Goal: Task Accomplishment & Management: Complete application form

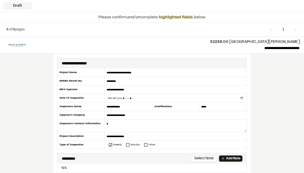
click at [135, 99] on input "datetime-local" at bounding box center [176, 98] width 142 height 8
type input "**********"
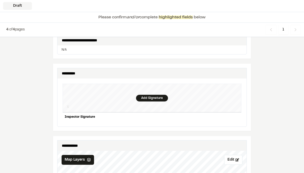
scroll to position [480, 0]
click at [152, 95] on div "Add Signature" at bounding box center [152, 98] width 32 height 7
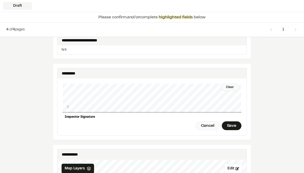
click at [231, 123] on div "Save" at bounding box center [232, 125] width 20 height 9
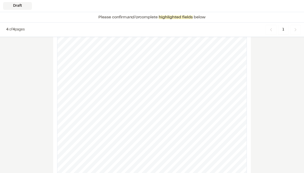
scroll to position [620, 0]
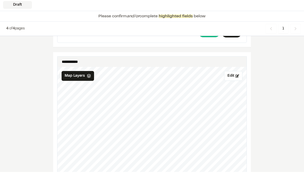
click at [235, 72] on button "Edit" at bounding box center [233, 77] width 18 height 10
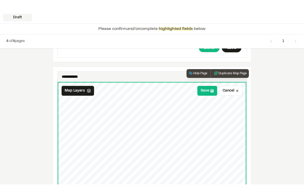
scroll to position [564, 0]
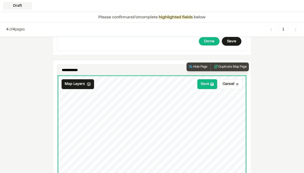
click at [208, 79] on button "Save" at bounding box center [207, 84] width 20 height 10
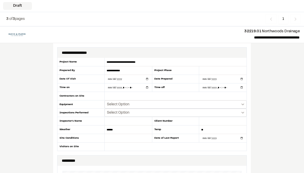
click at [164, 104] on button "Select Option" at bounding box center [176, 104] width 142 height 8
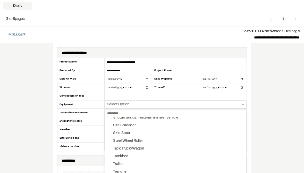
scroll to position [173, 0]
click at [269, 113] on div at bounding box center [152, 86] width 304 height 173
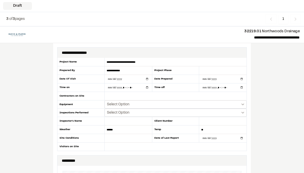
click at [242, 106] on button "Select Option" at bounding box center [176, 104] width 142 height 8
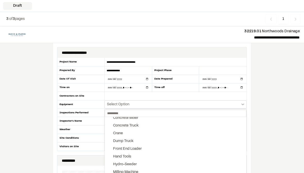
scroll to position [42, 0]
click at [150, 141] on button "Dump Truck" at bounding box center [175, 141] width 141 height 8
click at [164, 126] on button "Mini Trackhoe" at bounding box center [175, 125] width 141 height 8
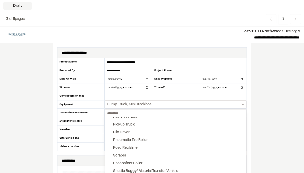
scroll to position [121, 0]
click at [160, 125] on button "Pickup Truck" at bounding box center [175, 124] width 141 height 8
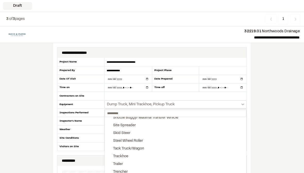
scroll to position [173, 0]
click at [163, 132] on button "Skid Steer" at bounding box center [175, 133] width 141 height 8
click at [262, 118] on div at bounding box center [152, 86] width 304 height 173
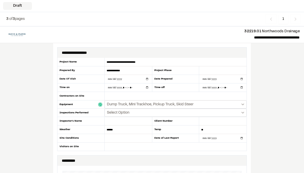
click at [147, 115] on button "Select Option" at bounding box center [176, 112] width 142 height 8
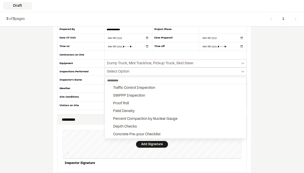
scroll to position [28, 0]
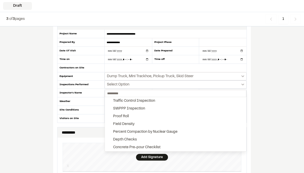
click at [279, 96] on div at bounding box center [152, 86] width 304 height 173
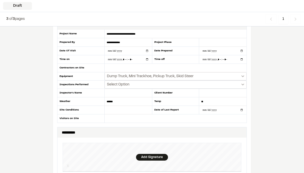
click at [130, 96] on input "text" at bounding box center [128, 93] width 47 height 9
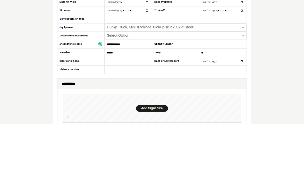
type input "**********"
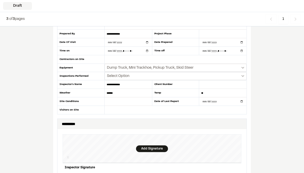
click at [134, 99] on input "text" at bounding box center [128, 101] width 47 height 9
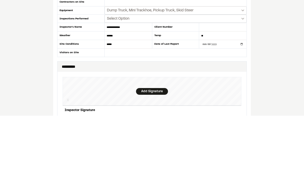
type input "*****"
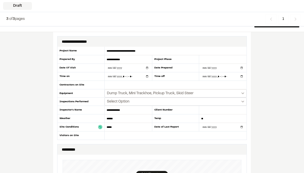
scroll to position [6, 0]
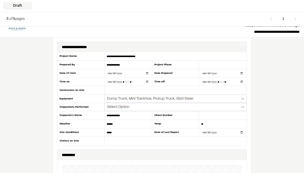
click at [138, 83] on input "datetime-local" at bounding box center [128, 82] width 47 height 8
type input "**********"
click at [130, 73] on input "date" at bounding box center [128, 73] width 47 height 8
type input "**********"
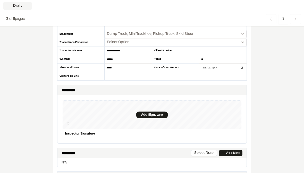
scroll to position [47, 0]
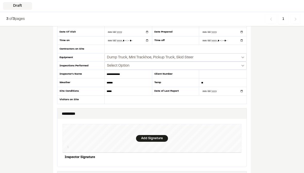
click at [132, 50] on input "text" at bounding box center [176, 49] width 142 height 9
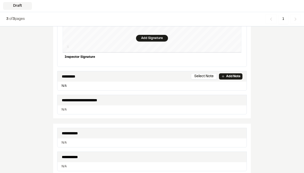
scroll to position [147, 0]
type input "**********"
click at [156, 37] on div "Add Signature" at bounding box center [152, 38] width 32 height 7
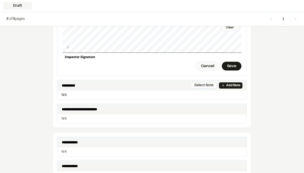
click at [231, 68] on div "Save" at bounding box center [232, 66] width 20 height 9
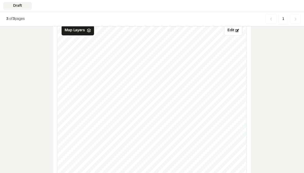
scroll to position [331, 0]
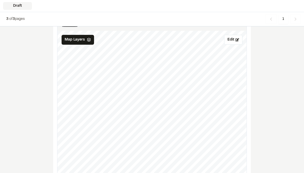
click at [232, 43] on button "Edit" at bounding box center [233, 40] width 18 height 10
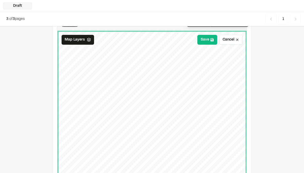
click at [209, 39] on button "Save" at bounding box center [207, 40] width 20 height 10
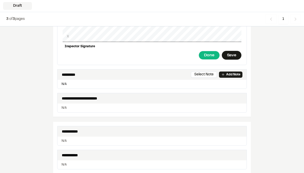
scroll to position [157, 0]
click at [108, 84] on p "N/A" at bounding box center [152, 84] width 185 height 5
click at [234, 74] on p "Add Note" at bounding box center [233, 74] width 14 height 5
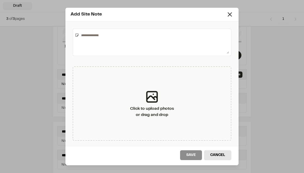
click at [154, 44] on textarea at bounding box center [154, 42] width 150 height 23
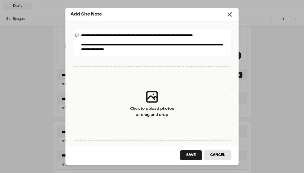
type textarea "**********"
type input "**"
click at [133, 51] on textarea "**********" at bounding box center [154, 42] width 150 height 23
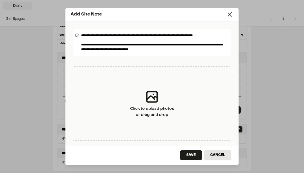
type textarea "**********"
click at [195, 158] on button "Save" at bounding box center [191, 155] width 22 height 10
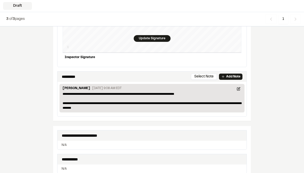
scroll to position [145, 0]
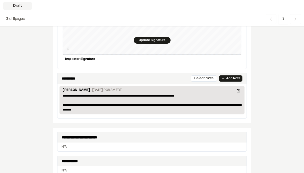
click at [236, 80] on p "Add Note" at bounding box center [233, 78] width 14 height 5
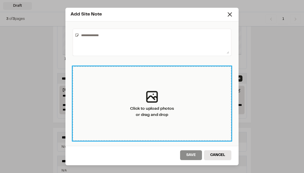
click at [164, 111] on div "Click to upload photos or drag and drop" at bounding box center [152, 111] width 44 height 12
click at [153, 100] on icon at bounding box center [151, 96] width 15 height 15
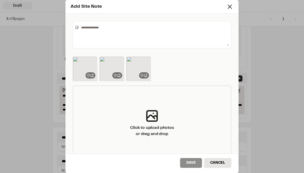
click at [190, 27] on textarea at bounding box center [154, 34] width 150 height 23
type textarea "********"
click at [192, 165] on button "Save" at bounding box center [191, 163] width 22 height 10
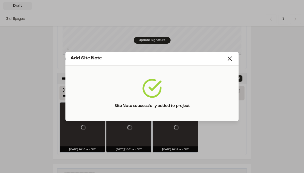
scroll to position [0, 0]
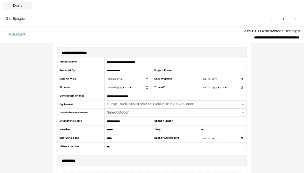
click at [177, 147] on input "**" at bounding box center [176, 146] width 142 height 8
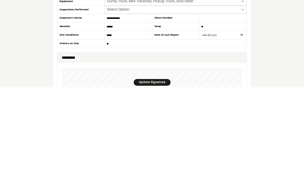
type input "*"
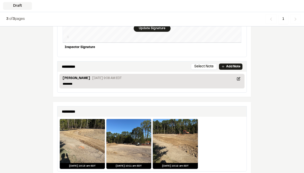
scroll to position [154, 0]
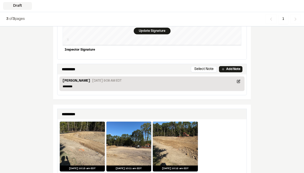
click at [203, 87] on p "********" at bounding box center [152, 86] width 179 height 5
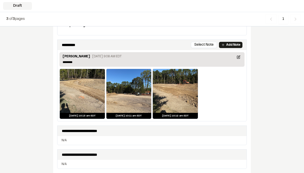
scroll to position [162, 0]
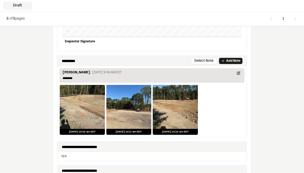
click at [207, 60] on button "Select Note" at bounding box center [204, 61] width 26 height 6
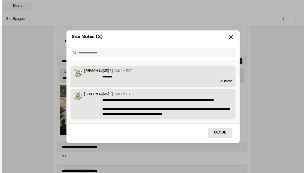
click at [221, 102] on p "**********" at bounding box center [167, 106] width 130 height 19
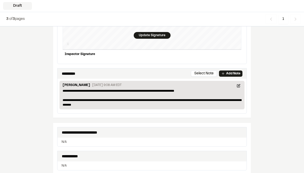
scroll to position [151, 0]
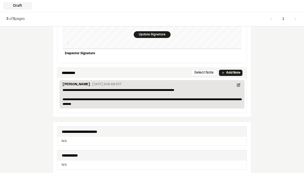
click at [208, 73] on button "Select Note" at bounding box center [204, 73] width 26 height 6
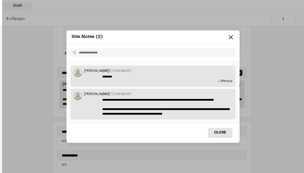
click at [219, 79] on p "+ 3 Photo s" at bounding box center [153, 81] width 159 height 5
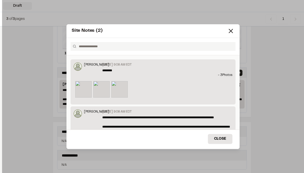
click at [216, 82] on div at bounding box center [153, 90] width 156 height 18
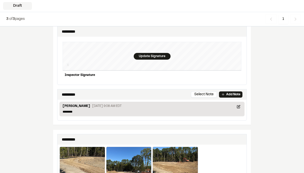
scroll to position [136, 0]
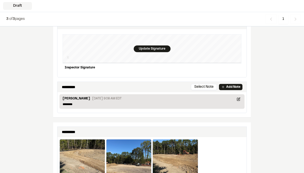
click at [238, 98] on icon at bounding box center [239, 99] width 4 height 4
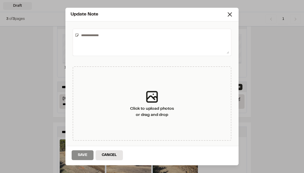
type textarea "********"
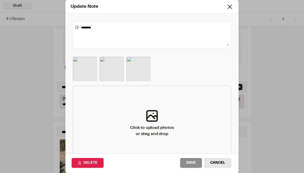
click at [90, 165] on button "Delete" at bounding box center [88, 163] width 32 height 10
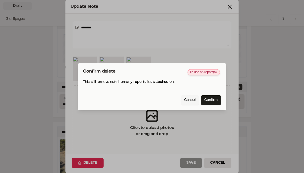
click at [214, 102] on button "Confirm" at bounding box center [211, 100] width 20 height 10
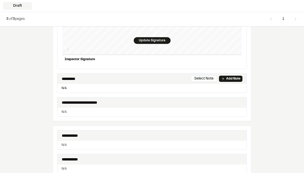
scroll to position [148, 0]
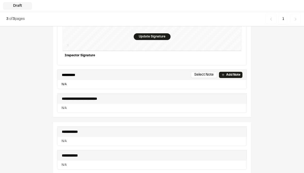
click at [206, 76] on button "Select Note" at bounding box center [204, 75] width 26 height 6
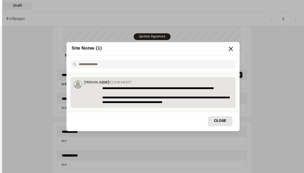
click at [181, 90] on p "**********" at bounding box center [167, 95] width 130 height 19
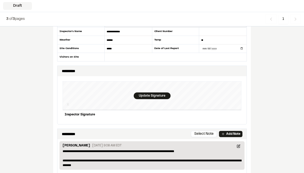
scroll to position [117, 0]
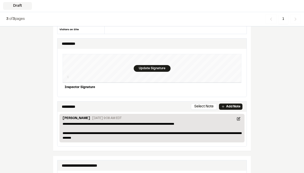
click at [240, 120] on icon at bounding box center [239, 119] width 4 height 4
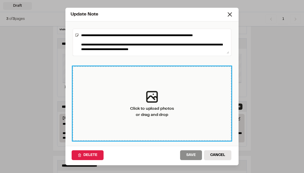
click at [183, 107] on div "Click to upload photos or drag and drop" at bounding box center [152, 103] width 159 height 74
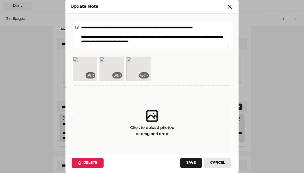
click at [194, 164] on button "Save" at bounding box center [191, 163] width 22 height 10
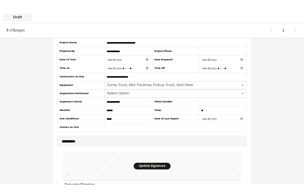
scroll to position [0, 0]
